Goal: Information Seeking & Learning: Find specific fact

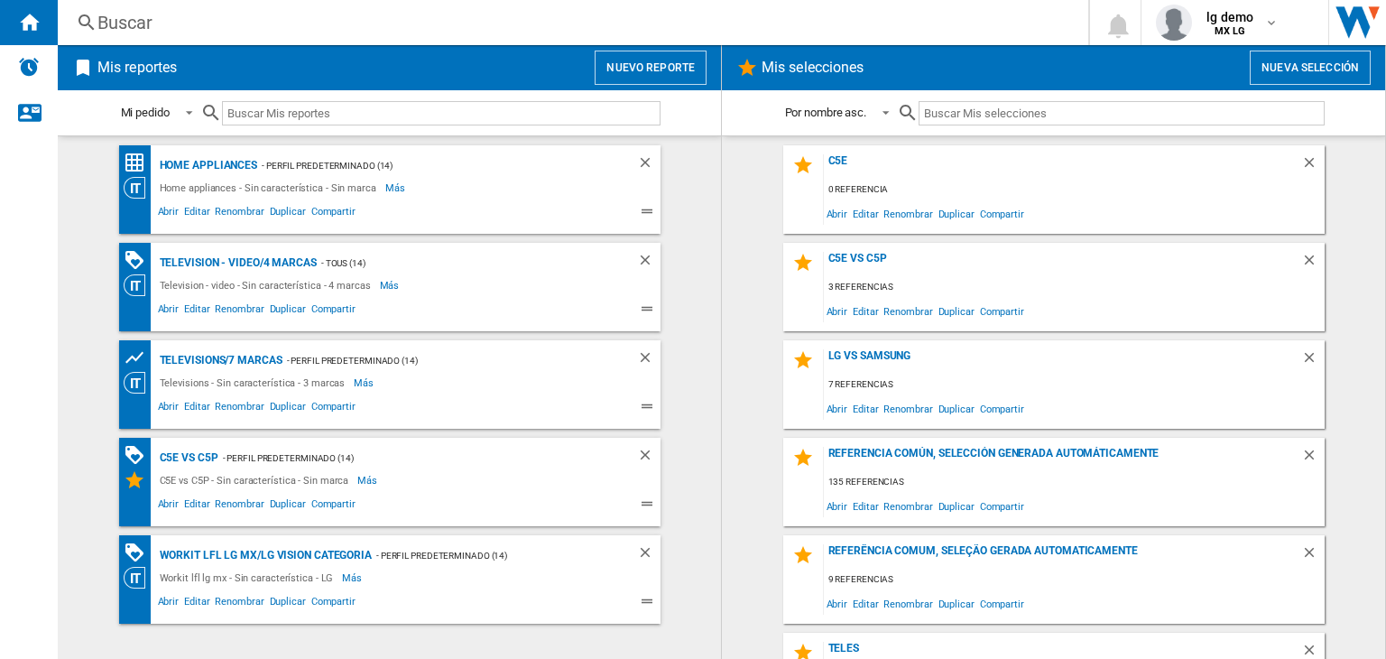
click at [363, 17] on div "Buscar" at bounding box center [569, 22] width 944 height 25
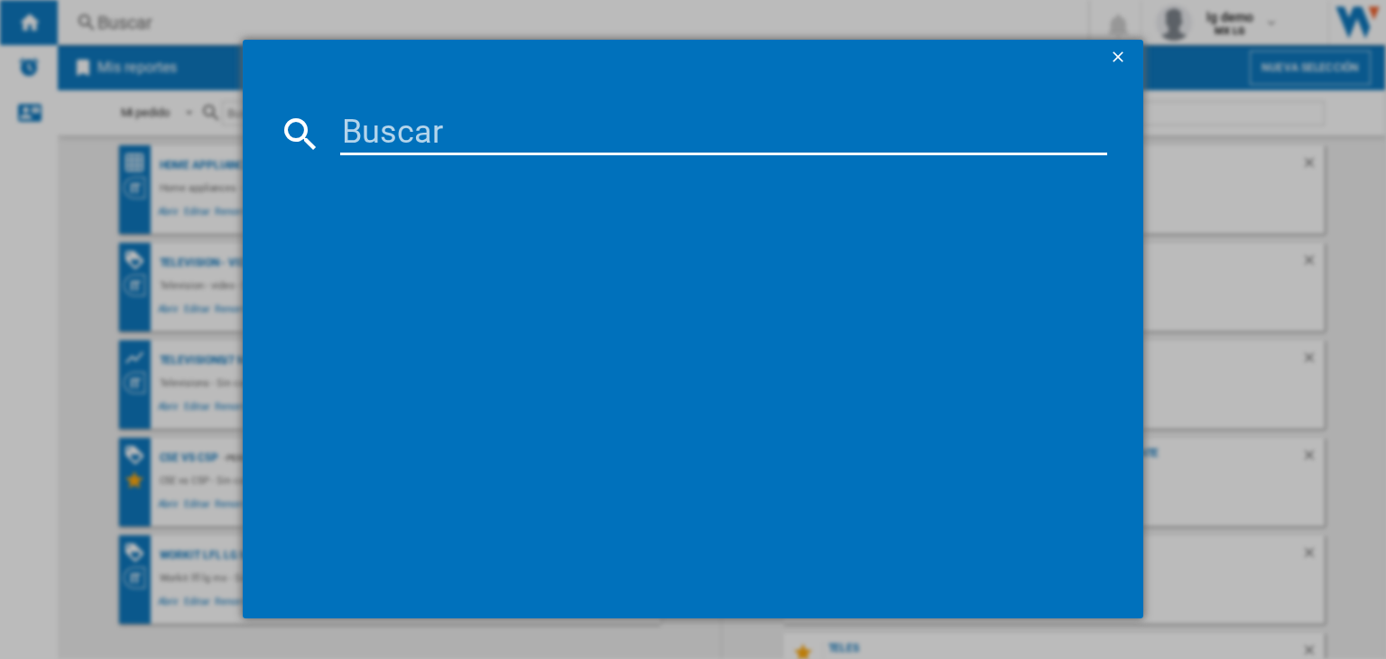
click at [509, 125] on input at bounding box center [723, 133] width 767 height 43
paste input "LG 77C5ESA LG 77C5PSA LFL MX LG"
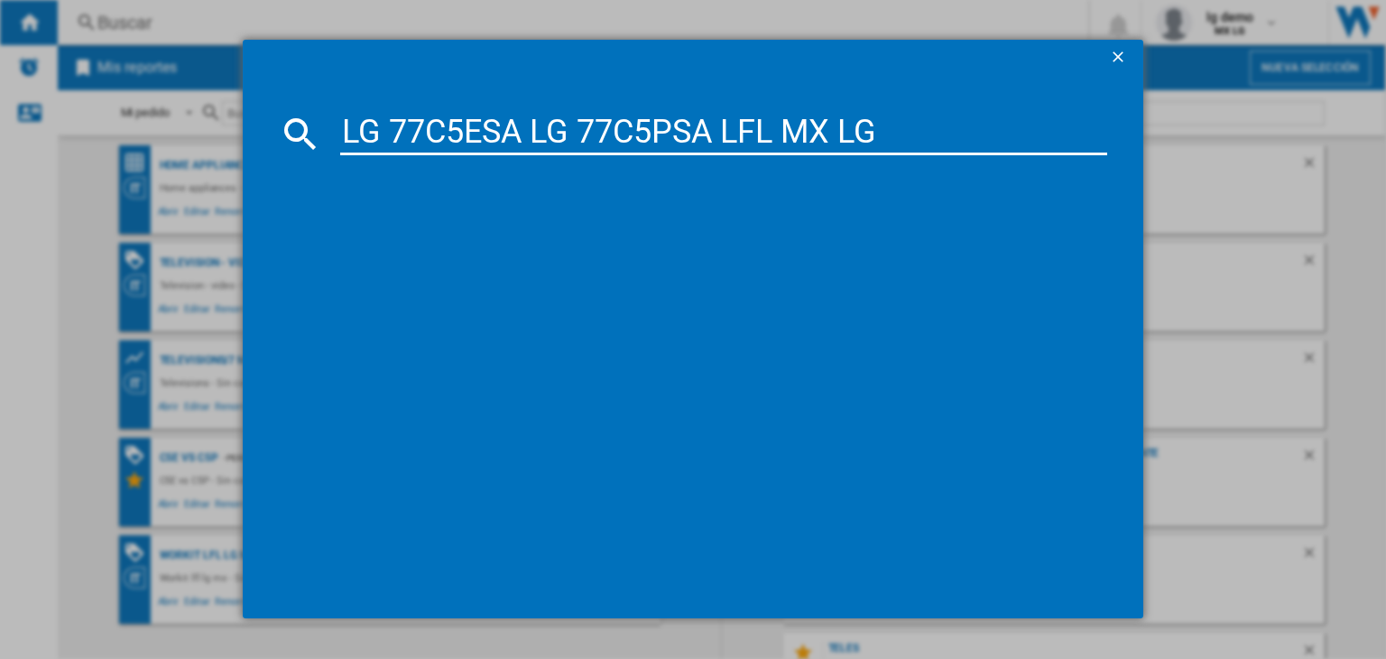
type input "LG 77C5ESA LG 77C5PSA LFL MX LG"
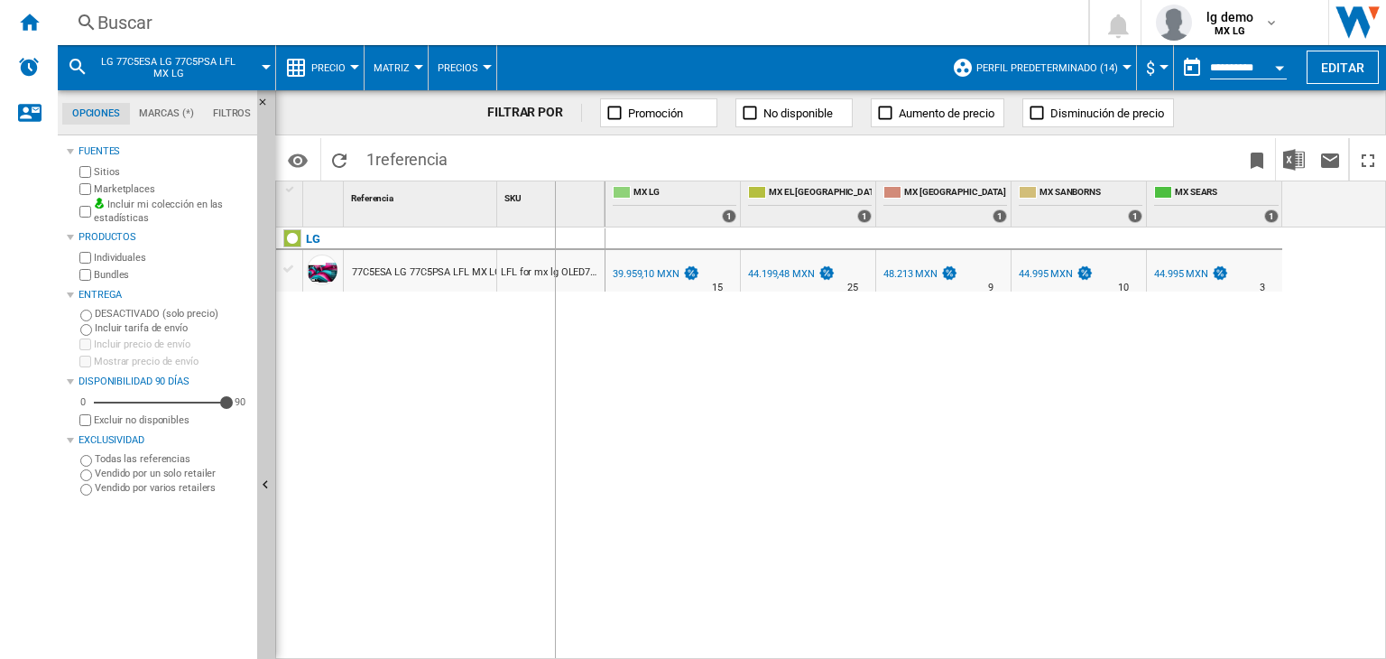
drag, startPoint x: 500, startPoint y: 208, endPoint x: 557, endPoint y: 208, distance: 56.9
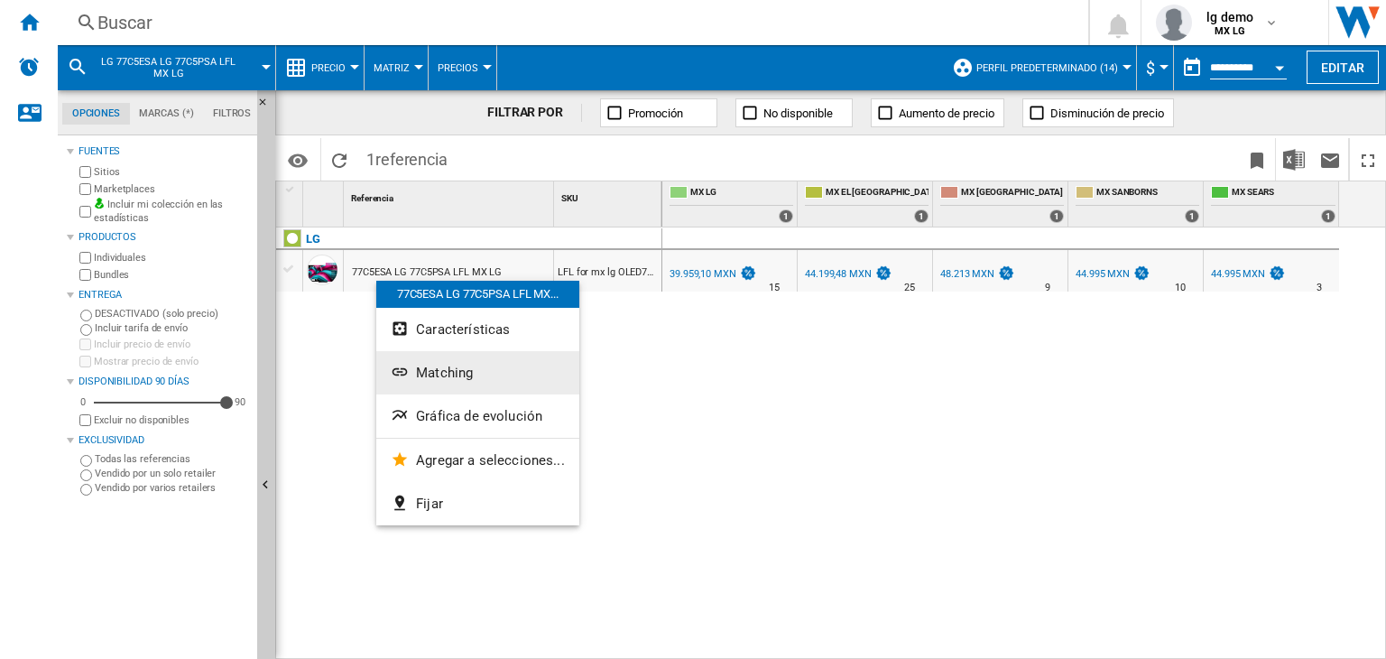
click at [480, 364] on button "Matching" at bounding box center [477, 372] width 203 height 43
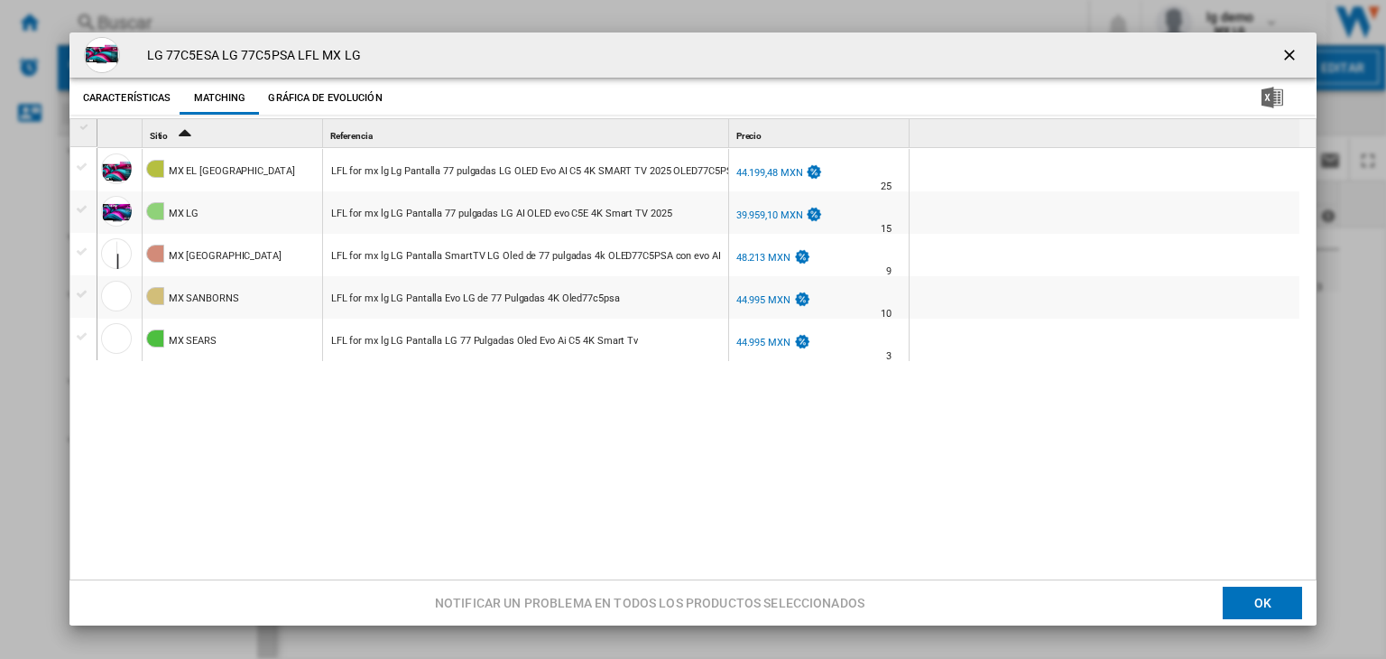
click at [528, 423] on div "MX EL [GEOGRAPHIC_DATA] LFL for mx lg Lg Pantalla 77 pulgadas LG OLED Evo AI C5…" at bounding box center [702, 365] width 1211 height 434
